Goal: Information Seeking & Learning: Check status

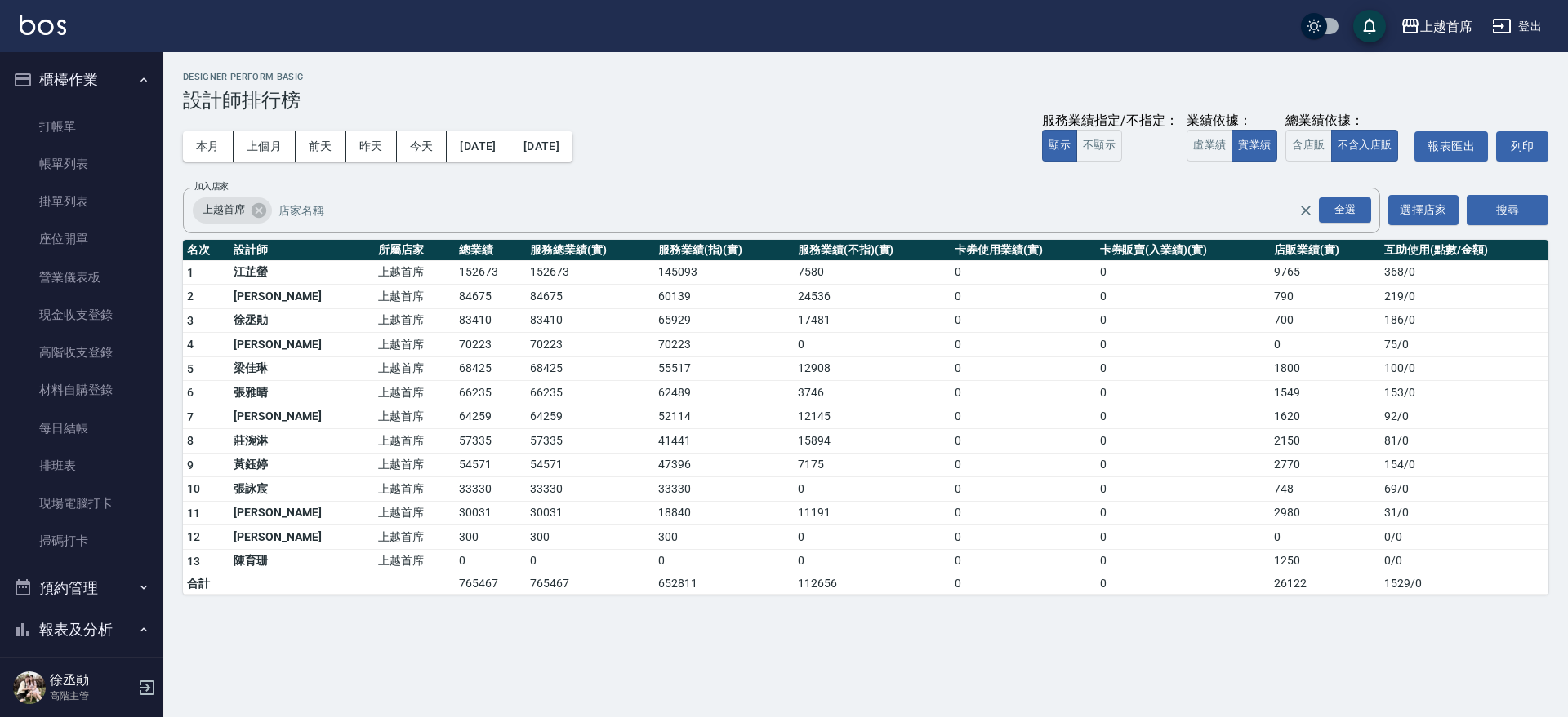
scroll to position [816, 0]
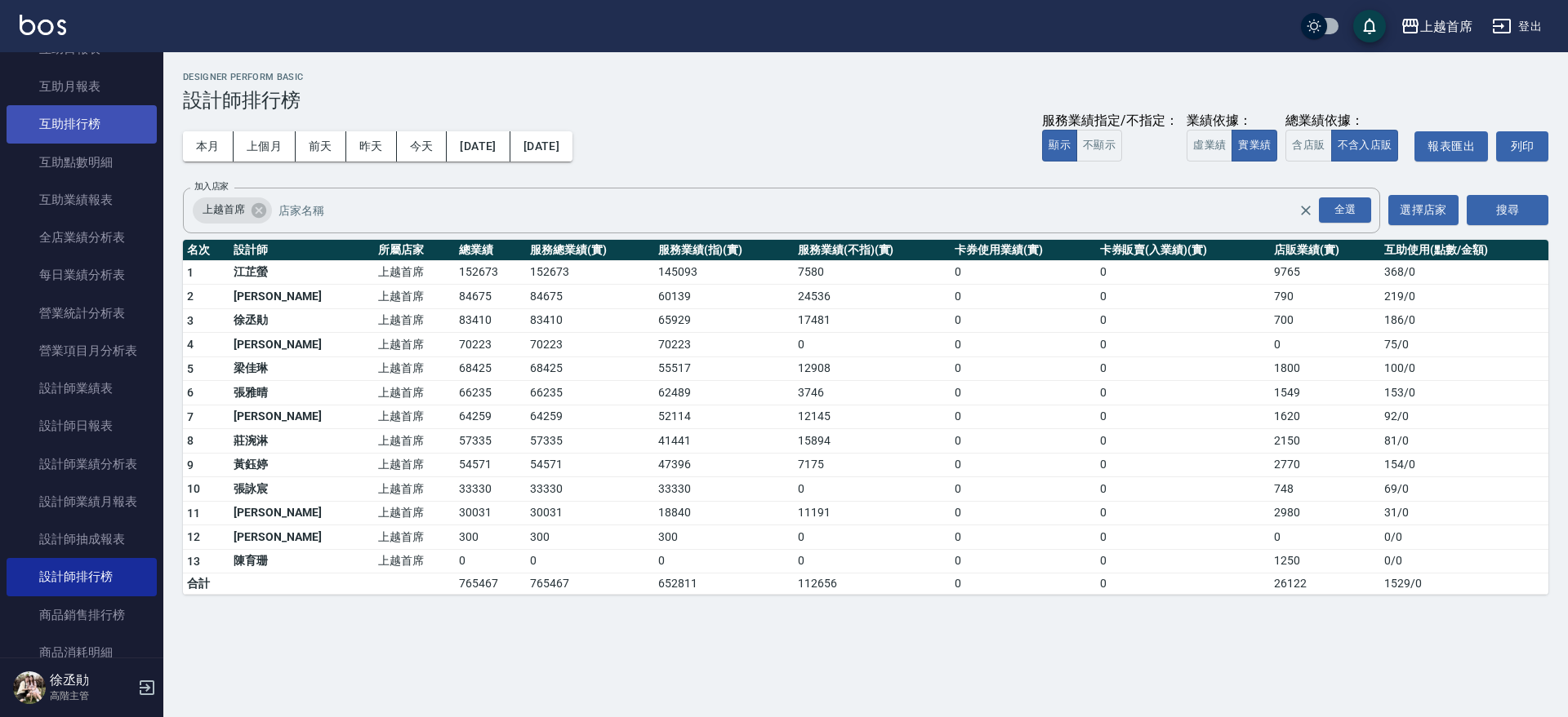
click at [71, 129] on link "互助排行榜" at bounding box center [81, 124] width 150 height 37
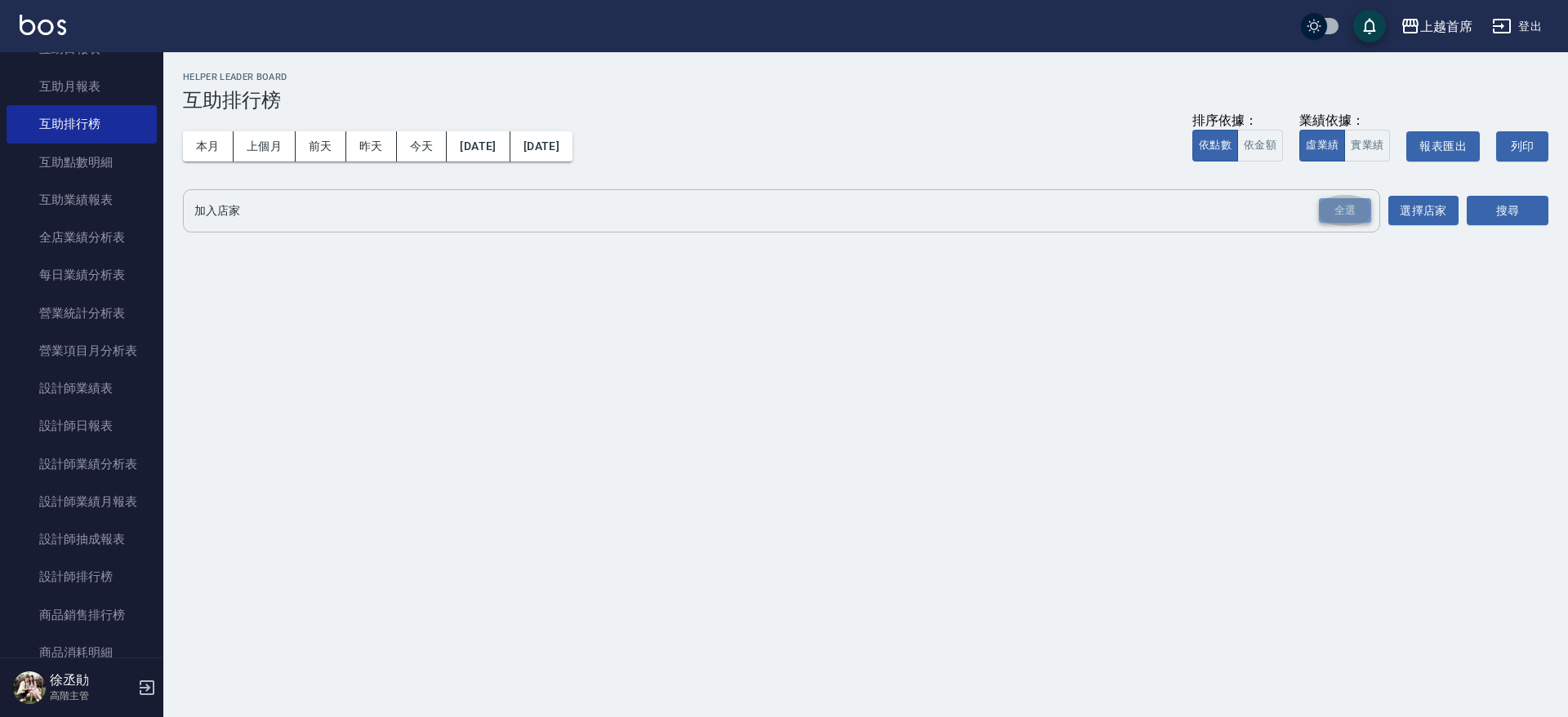
click at [1337, 222] on div "全選" at bounding box center [1345, 211] width 53 height 25
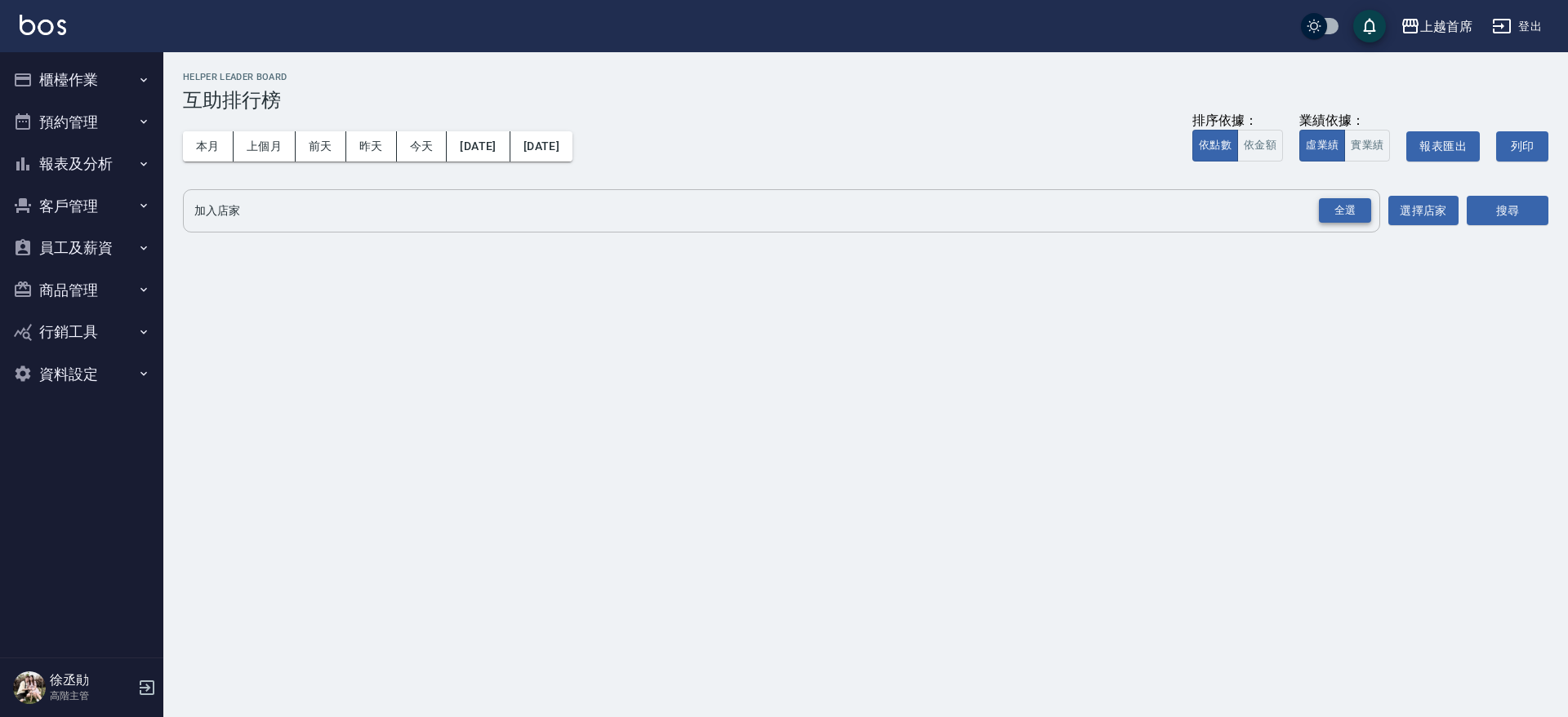
click at [1338, 204] on div "全選" at bounding box center [1345, 211] width 53 height 25
click at [1491, 203] on button "搜尋" at bounding box center [1507, 212] width 82 height 30
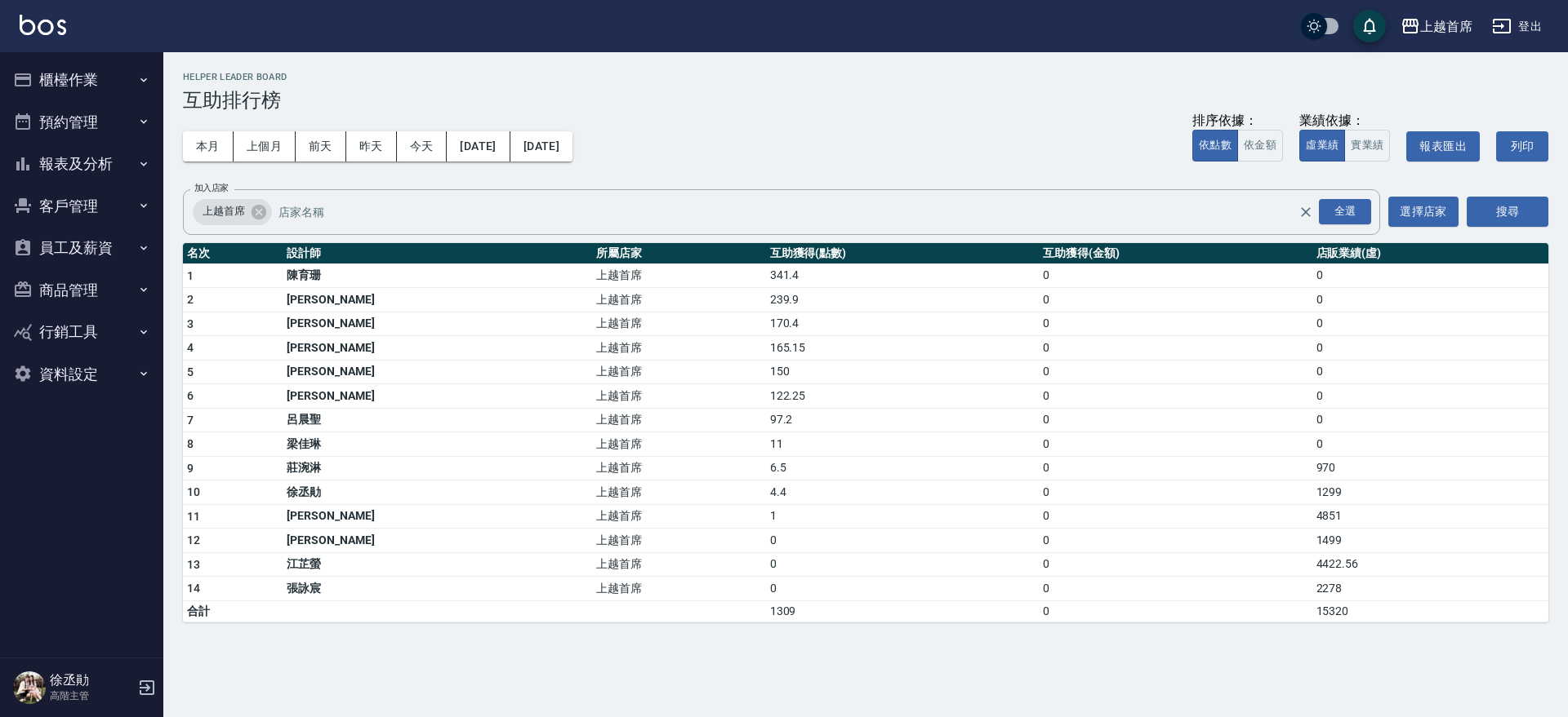
click at [122, 162] on button "報表及分析" at bounding box center [81, 165] width 150 height 43
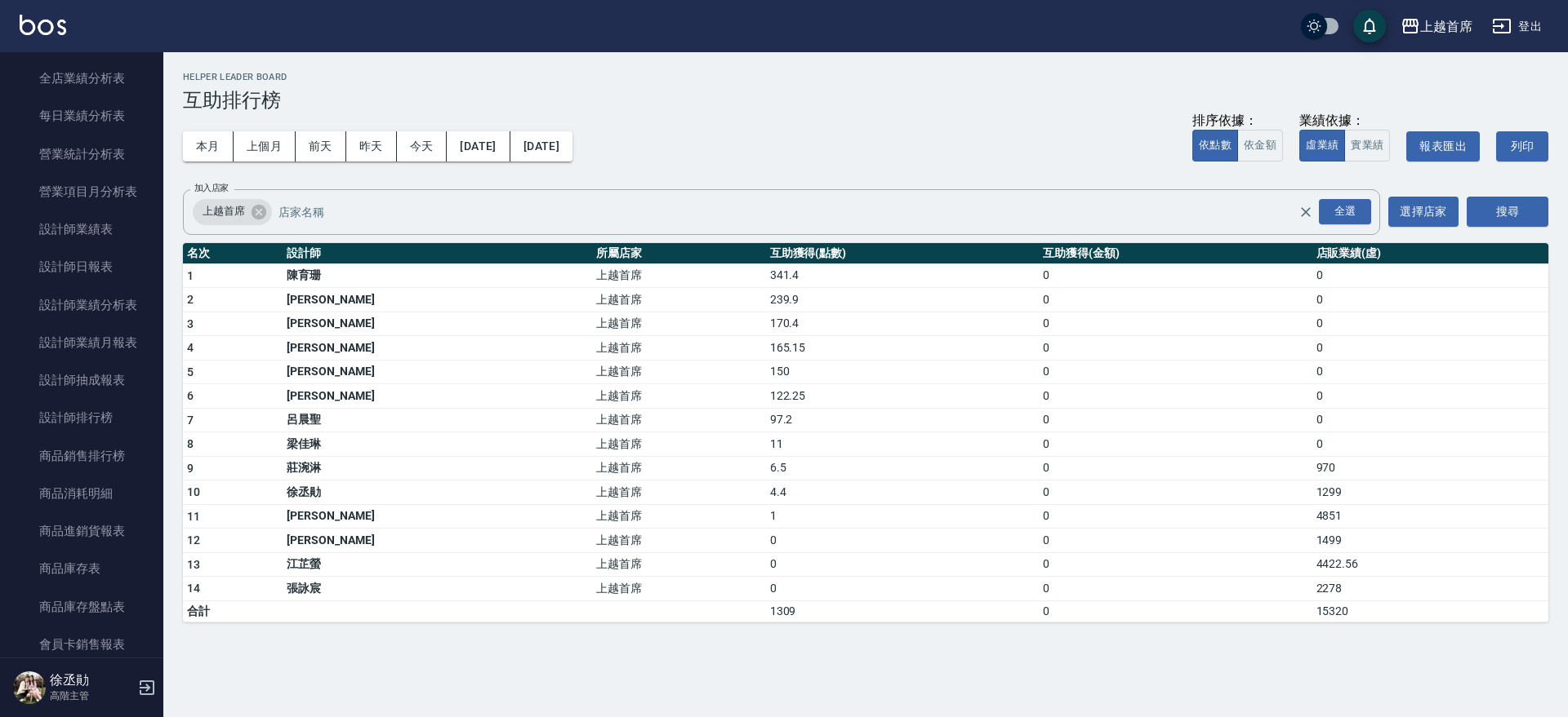
scroll to position [510, 0]
click at [96, 413] on link "設計師排行榜" at bounding box center [81, 417] width 150 height 37
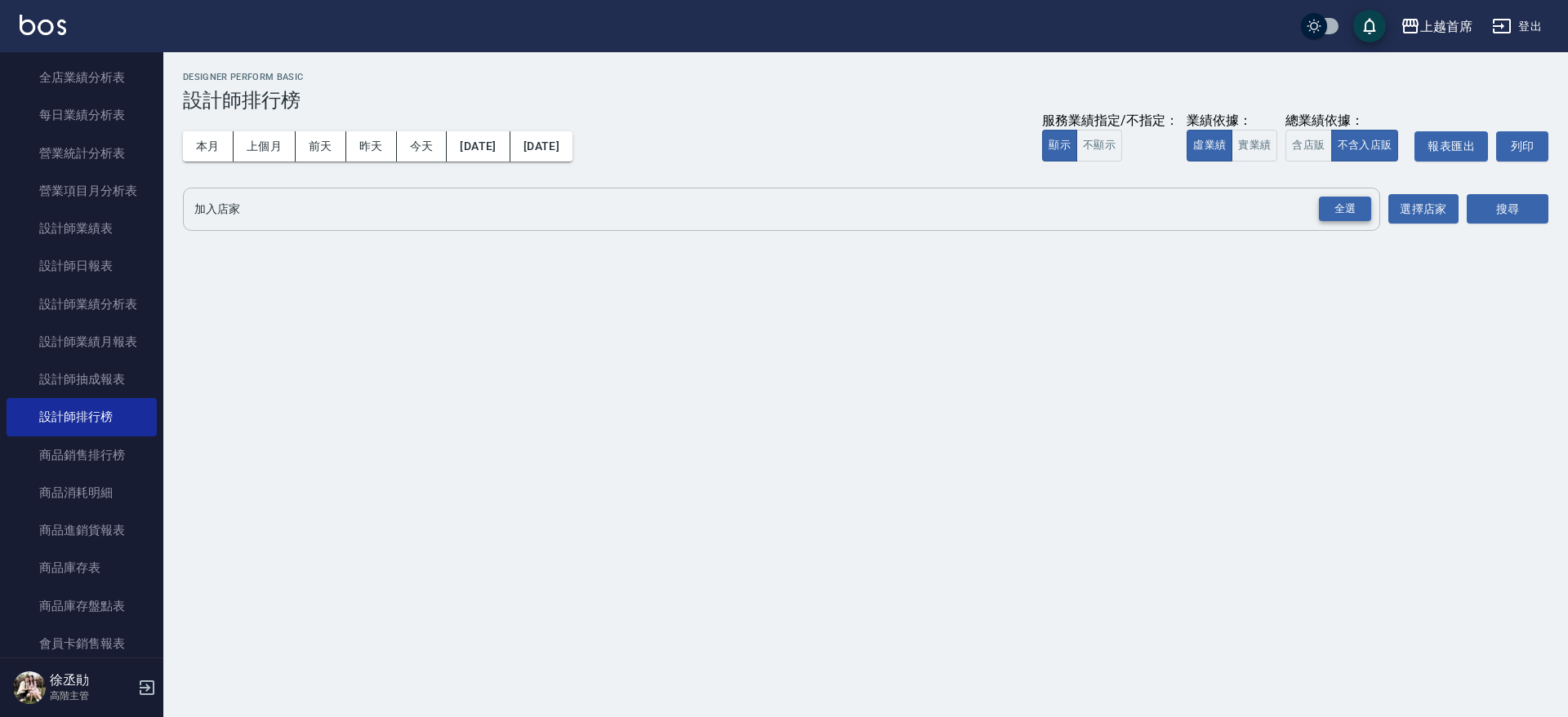
click at [1347, 213] on div "全選" at bounding box center [1345, 209] width 53 height 25
click at [1491, 205] on button "搜尋" at bounding box center [1507, 210] width 82 height 30
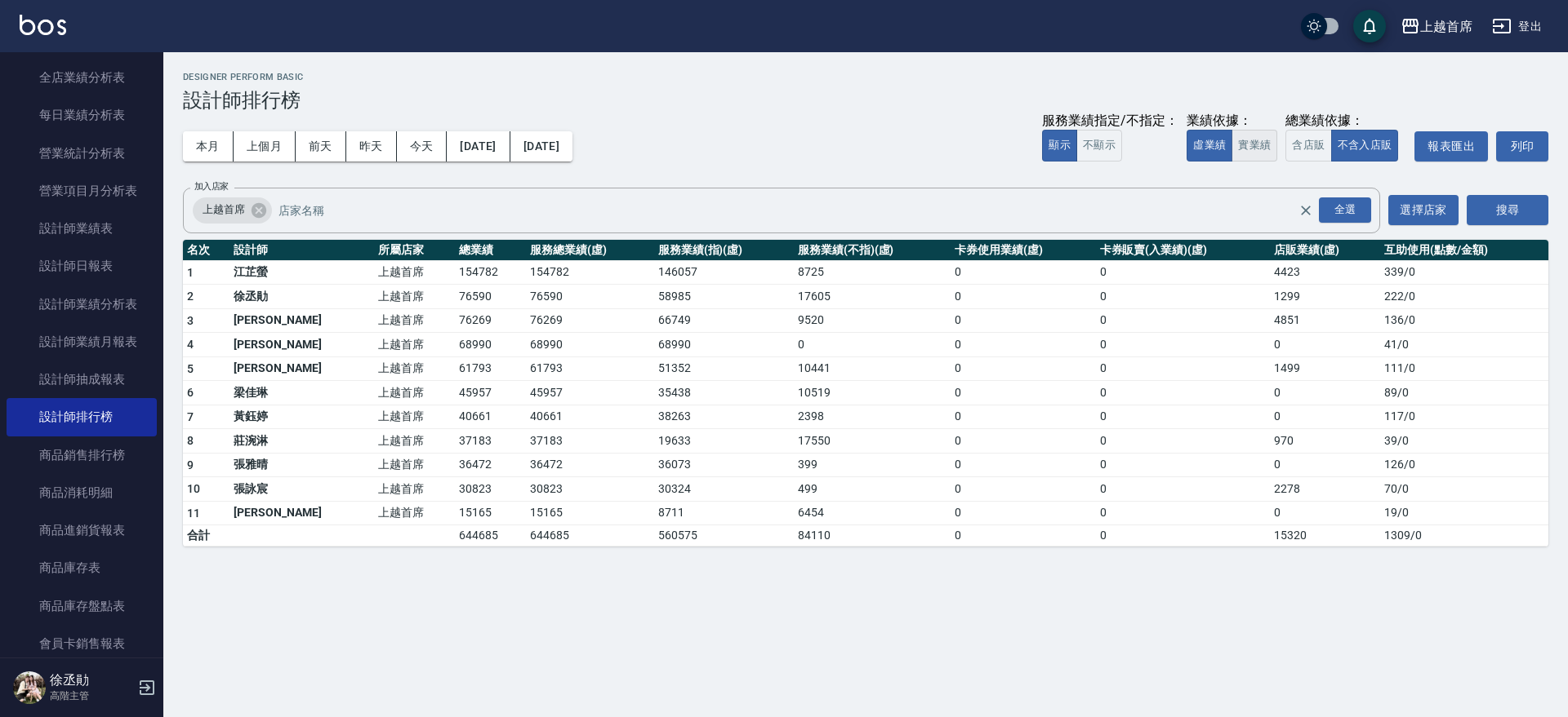
click at [1276, 140] on button "實業績" at bounding box center [1254, 146] width 45 height 32
